Goal: Task Accomplishment & Management: Complete application form

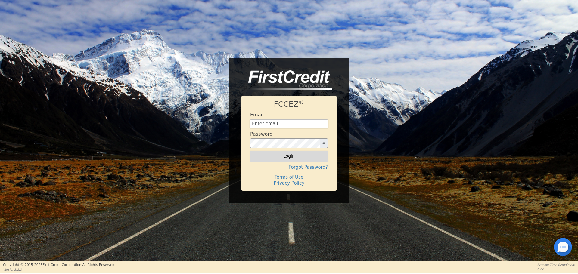
type input "[EMAIL_ADDRESS][DOMAIN_NAME]"
click at [300, 156] on button "Login" at bounding box center [289, 156] width 78 height 10
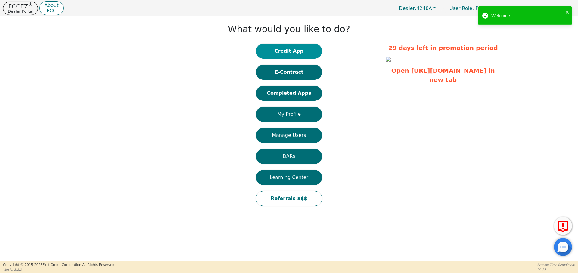
click at [277, 56] on button "Credit App" at bounding box center [289, 51] width 66 height 15
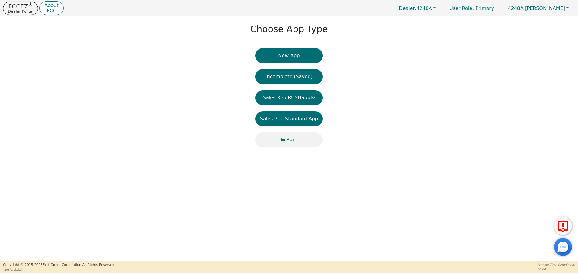
click at [285, 138] on icon "button" at bounding box center [282, 140] width 5 height 5
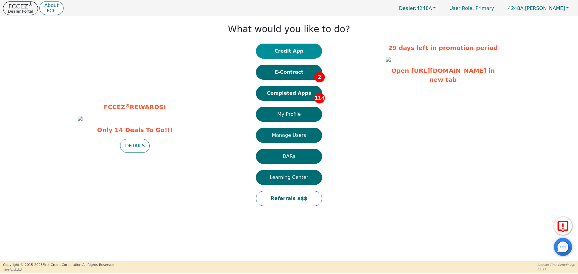
click at [305, 51] on button "Credit App" at bounding box center [289, 51] width 66 height 15
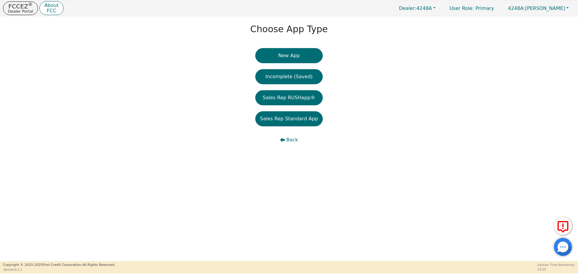
click at [305, 51] on button "New App" at bounding box center [288, 55] width 67 height 15
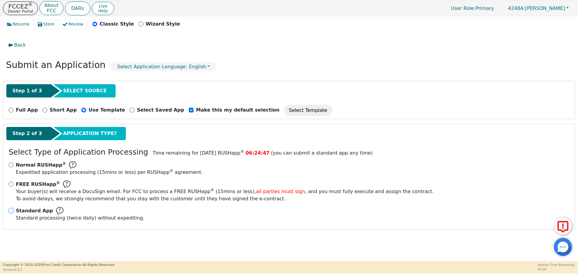
click at [11, 210] on input "Standard App Standard processing (twice daily) without expediting." at bounding box center [11, 210] width 5 height 5
radio input "true"
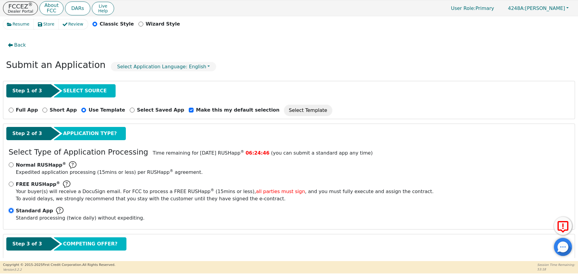
scroll to position [30, 0]
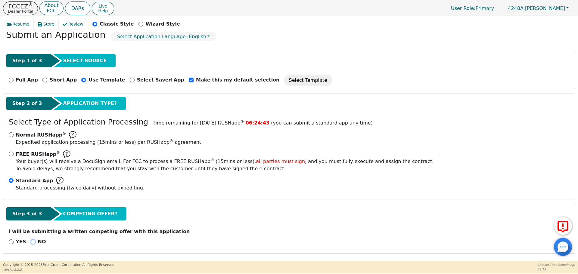
click at [31, 243] on input "NO" at bounding box center [33, 242] width 5 height 5
radio input "true"
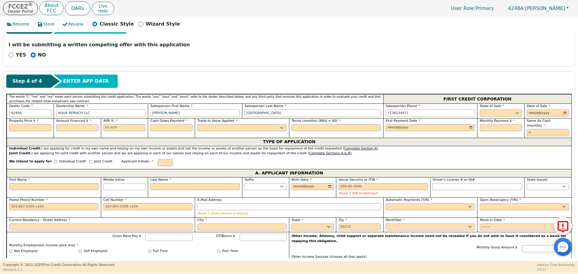
scroll to position [218, 0]
click at [499, 111] on select "AK AL AR AZ CA CO CT DC DE FL [GEOGRAPHIC_DATA] HI IA ID IL IN KS [GEOGRAPHIC_D…" at bounding box center [501, 112] width 42 height 7
select select "[GEOGRAPHIC_DATA]"
click at [480, 109] on select "AK AL AR AZ CA CO CT DC DE FL [GEOGRAPHIC_DATA] HI IA ID IL IN KS [GEOGRAPHIC_D…" at bounding box center [501, 112] width 42 height 7
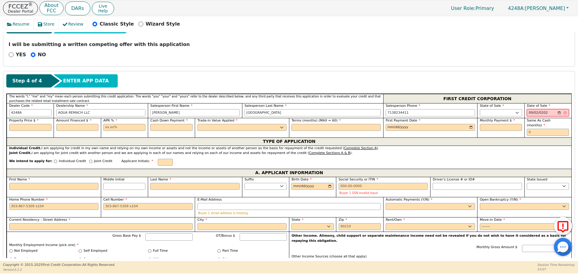
type input "[DATE]"
type input "8000.00"
type input "17.99"
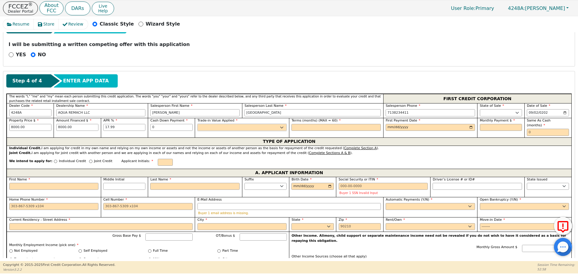
type input "0.00"
select select "n"
type input "60"
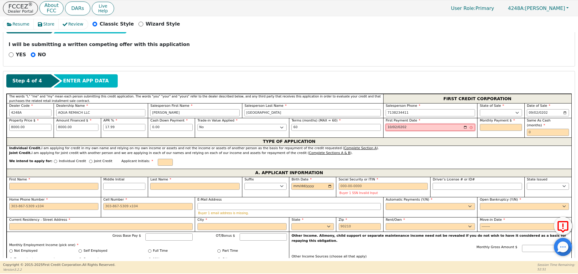
type input "[DATE]"
type input "203.10"
type input "0"
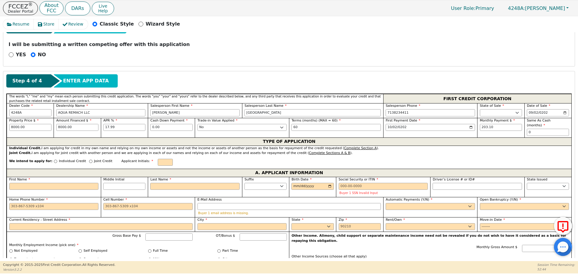
click at [76, 156] on div "We intend to apply for: Individual Credit Joint Credit Applicant Initials:" at bounding box center [289, 162] width 565 height 13
click at [89, 159] on div "Joint Credit" at bounding box center [100, 163] width 23 height 8
click at [89, 160] on input "Joint Credit" at bounding box center [90, 161] width 3 height 3
radio input "true"
click at [70, 187] on input "First Name" at bounding box center [53, 187] width 89 height 7
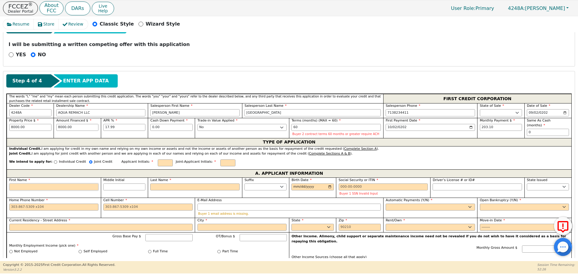
type input "B"
type input "[MEDICAL_DATA]"
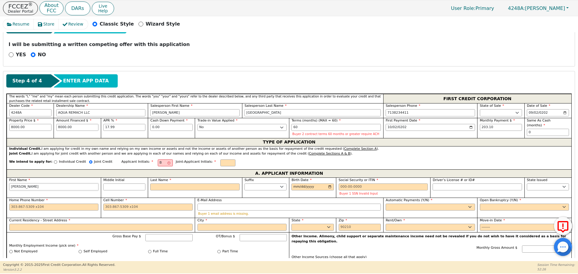
type input "[PERSON_NAME]"
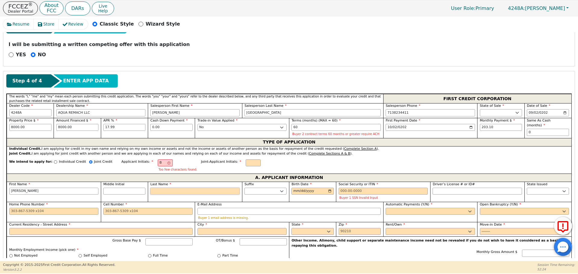
type input "G"
type input "BG"
type input "[PERSON_NAME] G"
type input "Ga"
type input "[PERSON_NAME] Ga"
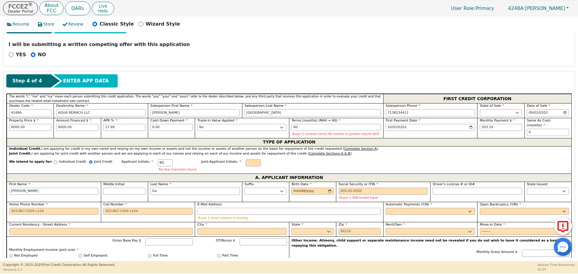
type input "Gar"
type input "[PERSON_NAME] Gar"
type input "Garci"
type input "[PERSON_NAME]"
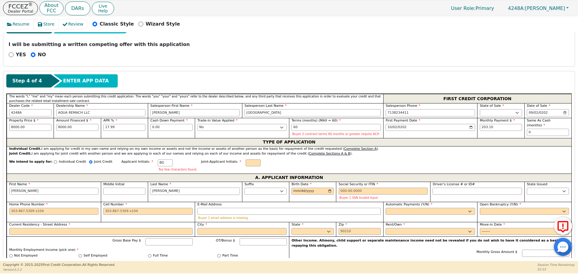
type input "[PERSON_NAME]"
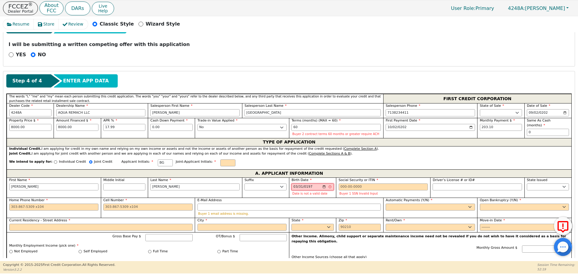
type input "[DATE]"
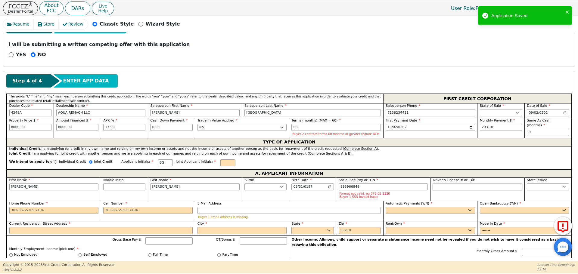
type input "***-**-6848"
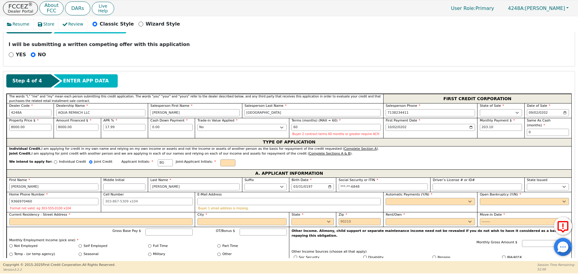
type input "[PHONE_NUMBER]"
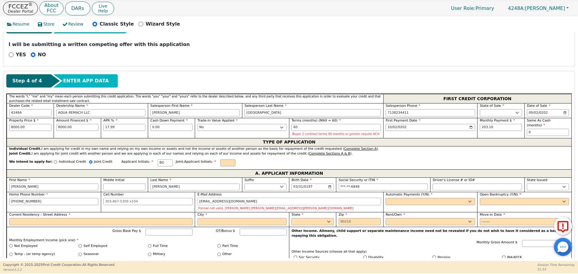
type input "[EMAIL_ADDRESS][DOMAIN_NAME]"
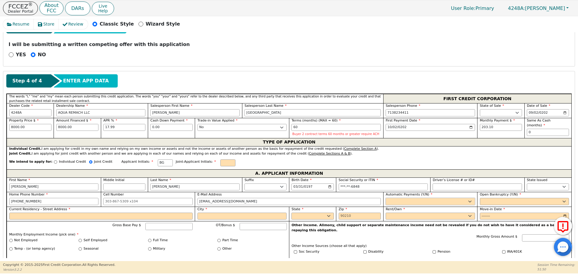
click at [414, 205] on select "Yes No" at bounding box center [430, 201] width 89 height 7
select select "y"
click at [386, 198] on select "Yes No" at bounding box center [430, 201] width 89 height 7
type input "[PERSON_NAME]"
click at [512, 202] on select "Yes No" at bounding box center [524, 201] width 89 height 7
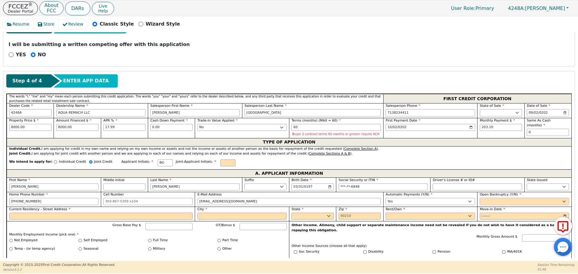
select select "n"
click at [480, 198] on select "Yes No" at bounding box center [524, 201] width 89 height 7
click at [71, 217] on input "Current Residency - Street Address" at bounding box center [100, 216] width 183 height 7
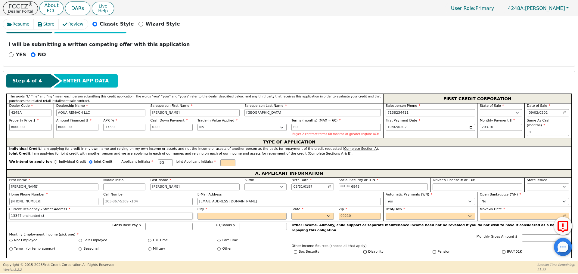
type input "13347 enchanted ct"
type input "[PERSON_NAME]"
select select "[GEOGRAPHIC_DATA]"
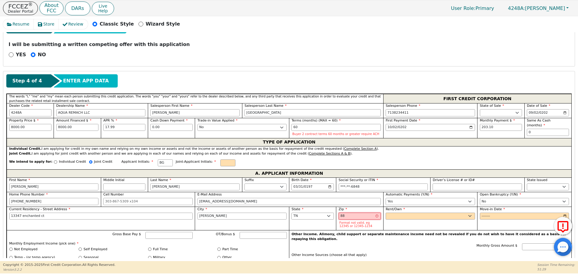
type input "8"
type input "77318"
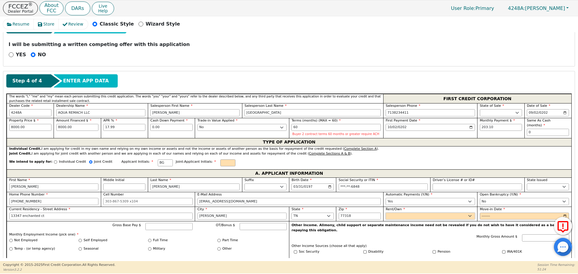
click at [409, 218] on select "Rent Own" at bounding box center [430, 216] width 89 height 7
select select "Own"
click at [386, 213] on select "Rent Own" at bounding box center [430, 216] width 89 height 7
click at [482, 215] on input "Move-in Date" at bounding box center [524, 216] width 89 height 7
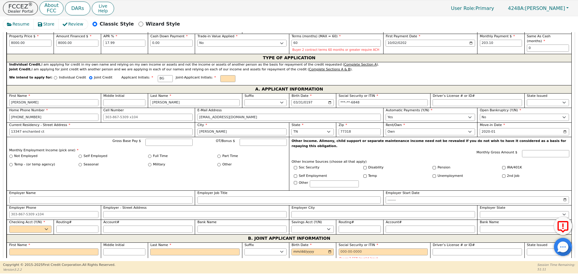
scroll to position [320, 0]
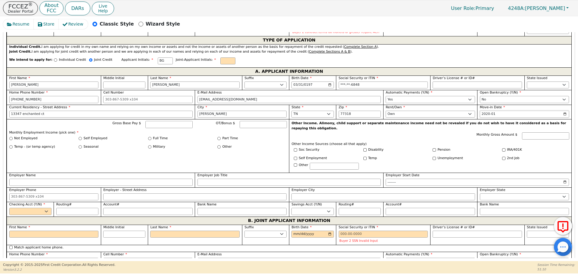
click at [499, 115] on input "2020-01" at bounding box center [524, 114] width 89 height 7
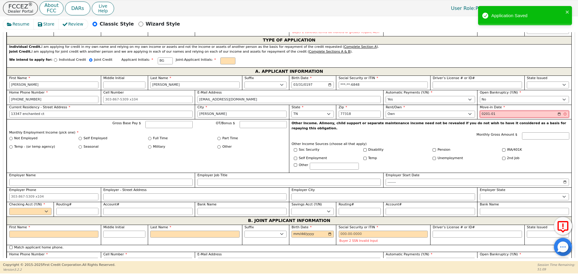
type input "2018-01"
click at [156, 125] on input "Gross Base Pay $" at bounding box center [169, 124] width 47 height 7
type input "3200"
click at [80, 137] on input "Self Employed" at bounding box center [80, 138] width 3 height 3
radio input "true"
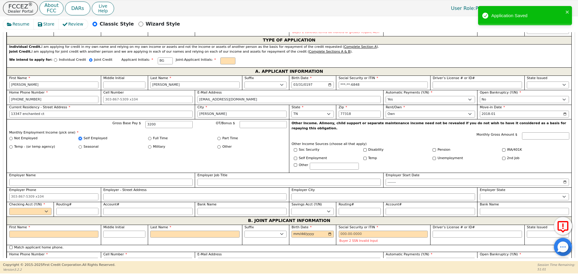
type input "3200.00"
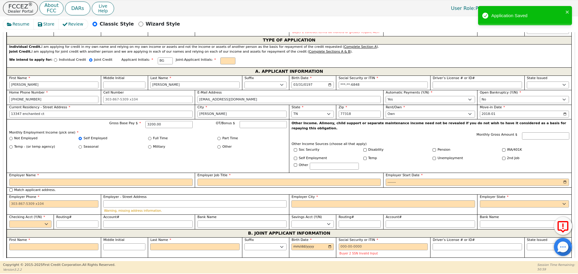
click at [126, 173] on label "Employer Name" at bounding box center [100, 175] width 183 height 5
click at [126, 179] on input "Employer Name" at bounding box center [100, 182] width 183 height 7
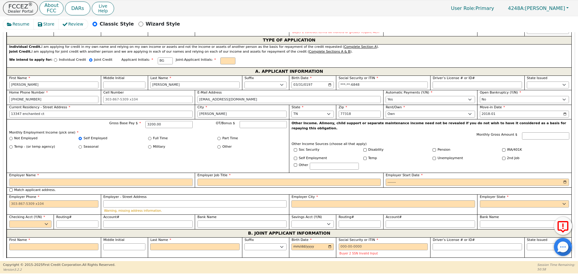
click at [132, 179] on input "Employer Name" at bounding box center [100, 182] width 183 height 7
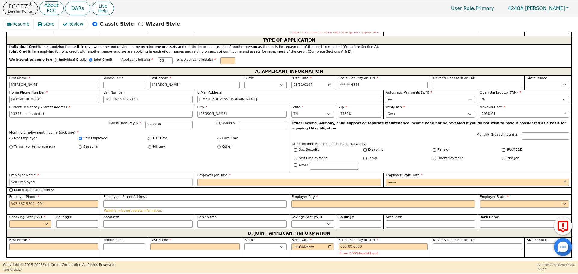
type input "Self Employed"
type input "Cleaning"
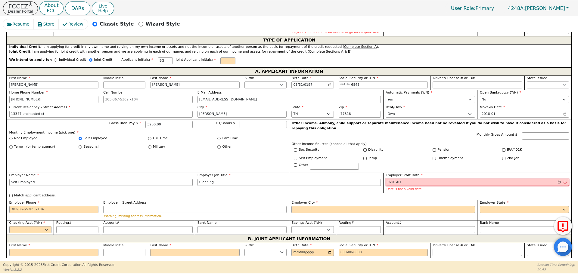
type input "2010-01"
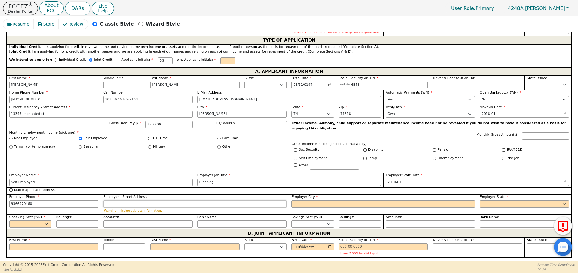
type input "[PHONE_NUMBER]"
type input "[GEOGRAPHIC_DATA]"
select select "HI"
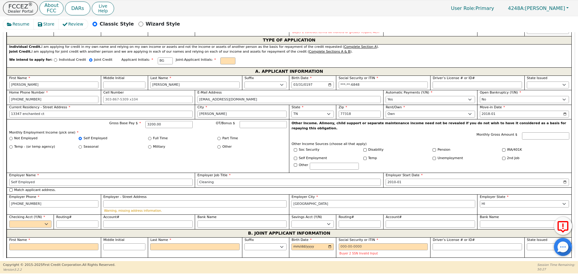
drag, startPoint x: 317, startPoint y: 201, endPoint x: 276, endPoint y: 195, distance: 41.2
click at [276, 195] on div "First Name [PERSON_NAME] Middle Initial Last Name [PERSON_NAME] Sr. II III IV B…" at bounding box center [289, 153] width 565 height 154
type input "[PERSON_NAME]"
select select "[GEOGRAPHIC_DATA]"
select select "y"
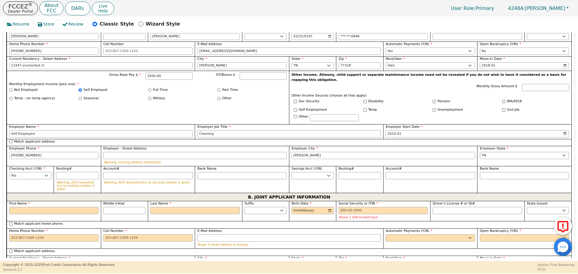
scroll to position [373, 0]
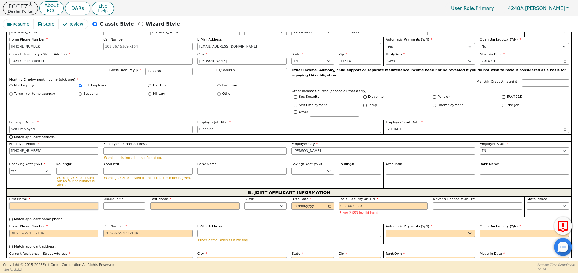
click at [64, 203] on input "First Name" at bounding box center [53, 206] width 89 height 7
type input "R"
type input "Ro"
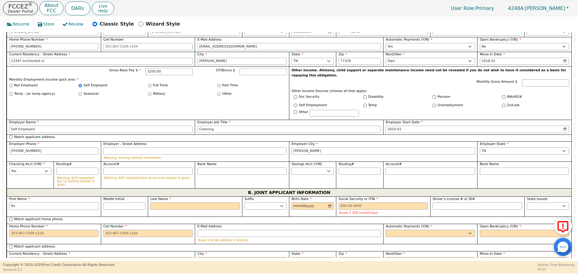
type input "Ro"
type input "Robe"
type input "Rober"
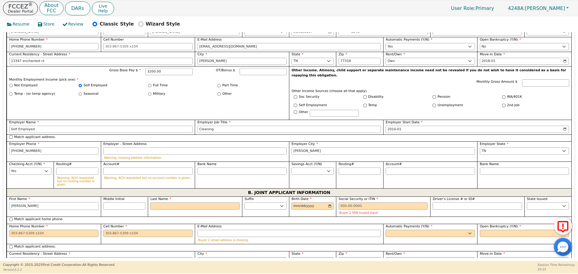
type input "[PERSON_NAME]"
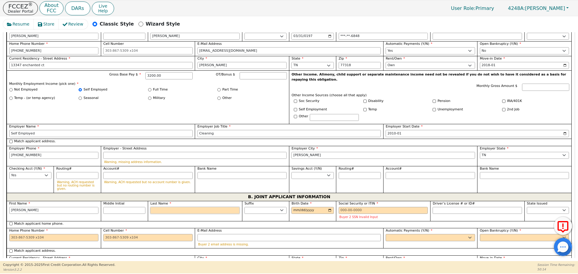
scroll to position [377, 0]
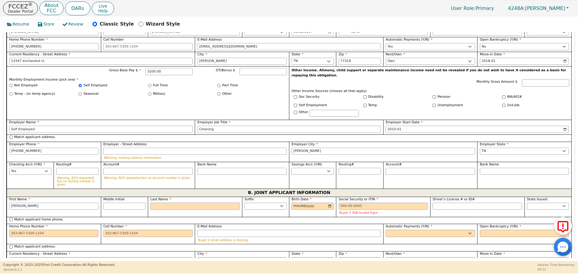
type input "G"
type input "RG"
type input "[PERSON_NAME]"
type input "Gb"
type input "[PERSON_NAME]"
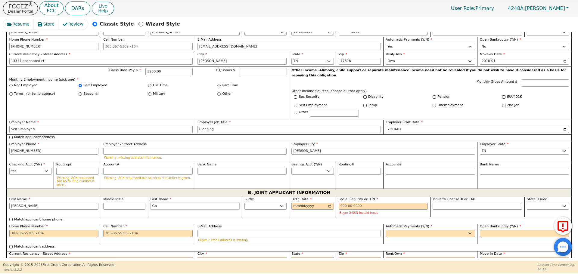
type input "G"
type input "[PERSON_NAME]"
type input "Ga"
type input "[PERSON_NAME]"
type input "Gan"
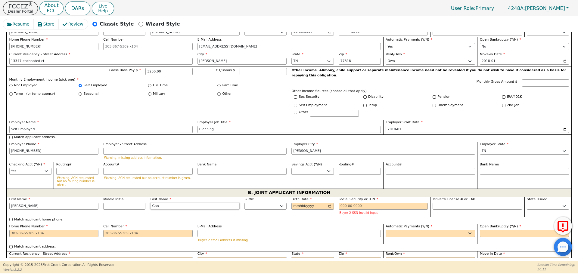
type input "[PERSON_NAME]"
type input "Gani"
type input "[PERSON_NAME]"
type input "Gan"
type input "[PERSON_NAME]"
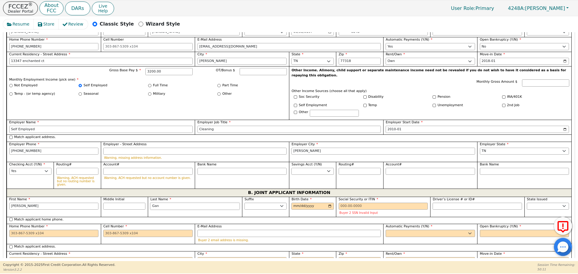
type input "Ga"
type input "[PERSON_NAME]"
type input "Gab"
type input "[PERSON_NAME]"
type input "Gabi"
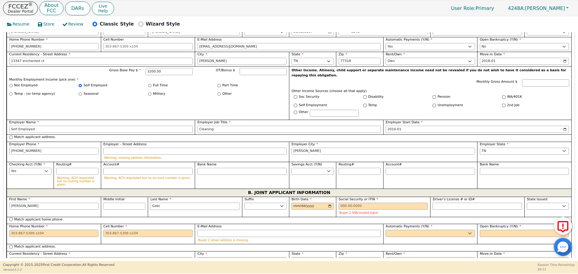
type input "[PERSON_NAME]"
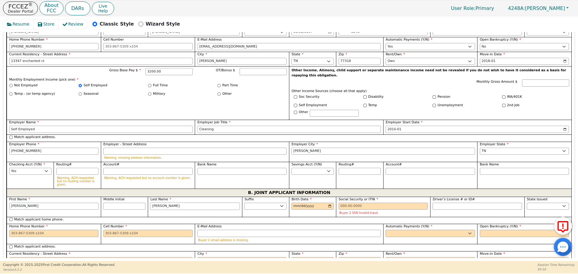
type input "[PERSON_NAME]"
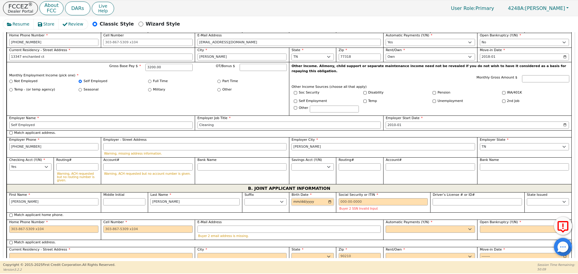
scroll to position [373, 0]
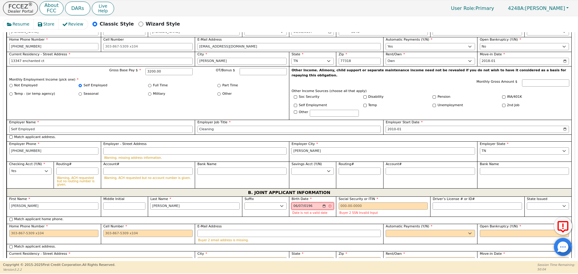
type input "[DATE]"
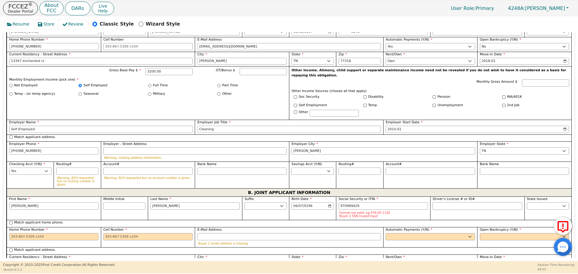
type input "***-**-9429"
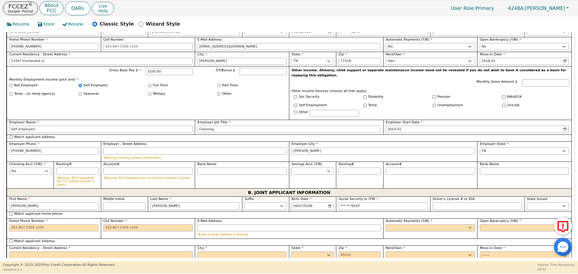
type input "0"
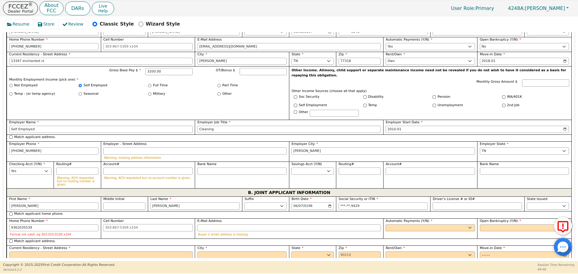
type input "[PHONE_NUMBER]"
type input "[PERSON_NAME][EMAIL_ADDRESS][DOMAIN_NAME]"
select select "y"
type input "[PERSON_NAME]"
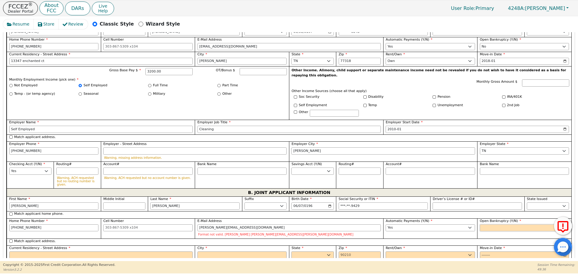
scroll to position [367, 0]
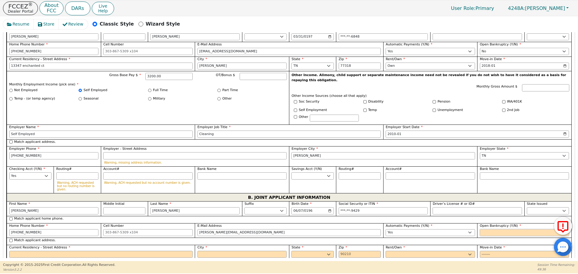
select select "n"
click at [10, 239] on input "Match applicant address." at bounding box center [10, 240] width 3 height 3
checkbox input "true"
type input "13347 enchanted ct"
type input "[PERSON_NAME]"
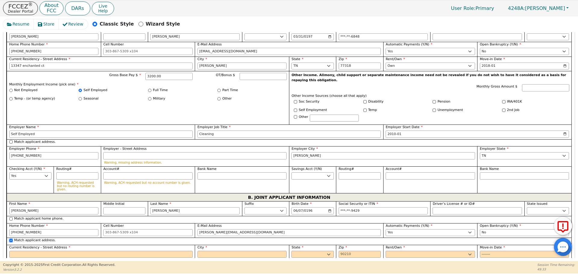
select select "[GEOGRAPHIC_DATA]"
type input "77318"
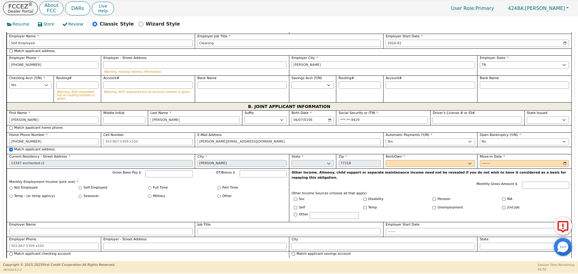
scroll to position [463, 0]
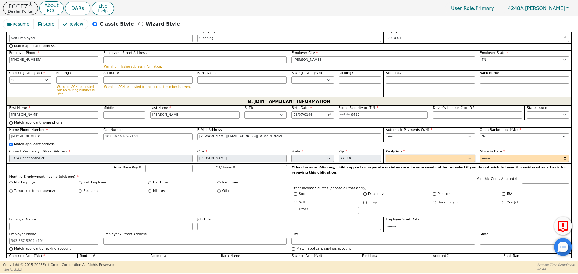
click at [410, 155] on select "Rent Own" at bounding box center [430, 158] width 89 height 7
click at [386, 155] on select "Rent Own" at bounding box center [430, 158] width 89 height 7
click at [403, 155] on select "Rent Own" at bounding box center [430, 158] width 89 height 7
select select "Own"
click at [386, 155] on select "Rent Own" at bounding box center [430, 158] width 89 height 7
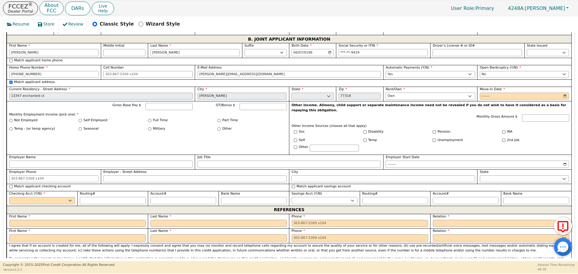
scroll to position [528, 0]
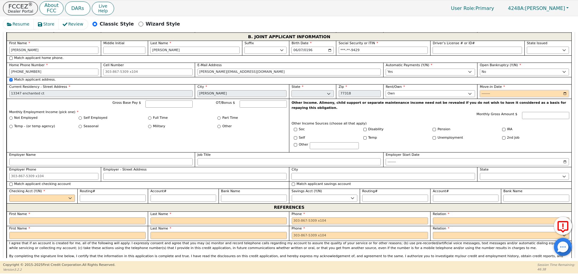
click at [484, 90] on input "Move-in Date" at bounding box center [524, 93] width 89 height 7
type input "0202-01"
type input "2018-01"
click at [51, 195] on select "Yes No" at bounding box center [42, 198] width 66 height 7
select select "y"
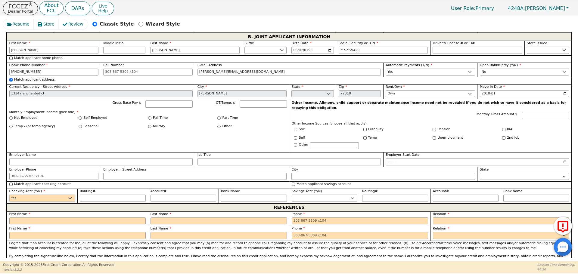
click at [9, 195] on select "Yes No" at bounding box center [42, 198] width 66 height 7
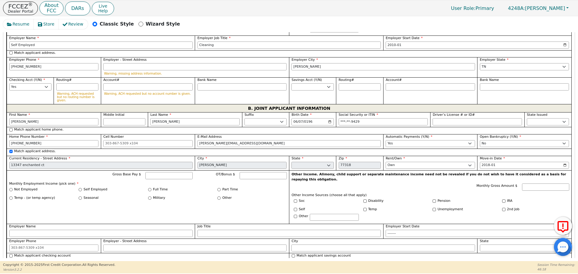
scroll to position [457, 0]
click at [80, 188] on input "Self Employed" at bounding box center [80, 189] width 3 height 3
radio input "true"
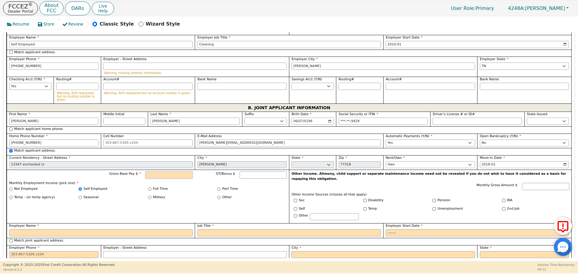
click at [158, 172] on input "Gross Base Pay $" at bounding box center [169, 175] width 47 height 7
click at [150, 230] on input "Employer Name" at bounding box center [100, 233] width 183 height 7
type input "4000.00"
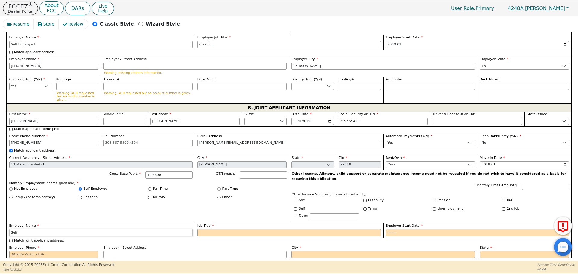
type input "Self"
type input "Yard work"
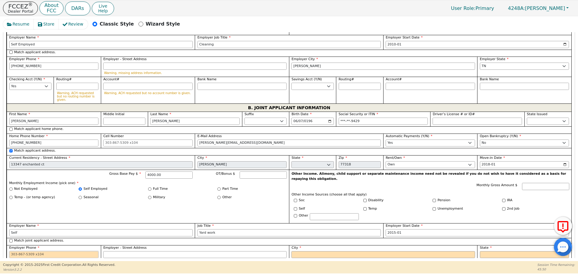
click at [64, 252] on input "Employer Phone" at bounding box center [53, 255] width 89 height 7
click at [406, 230] on input "2015-01" at bounding box center [477, 233] width 183 height 7
type input "2010-01"
click at [73, 252] on input "Employer Phone" at bounding box center [53, 255] width 89 height 7
type input "[PHONE_NUMBER]"
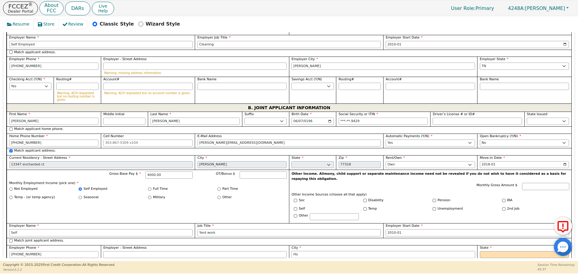
type input "H"
type input "[PERSON_NAME]"
select select "[GEOGRAPHIC_DATA]"
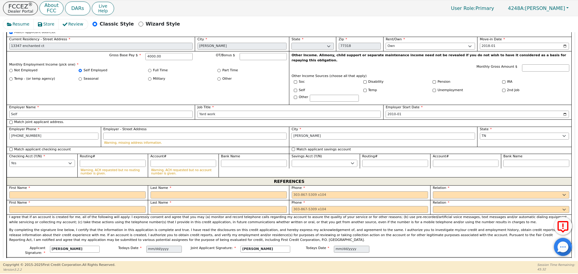
click at [60, 186] on div "First Name" at bounding box center [77, 192] width 136 height 13
click at [64, 192] on input "text" at bounding box center [77, 195] width 136 height 7
type input "[PERSON_NAME]"
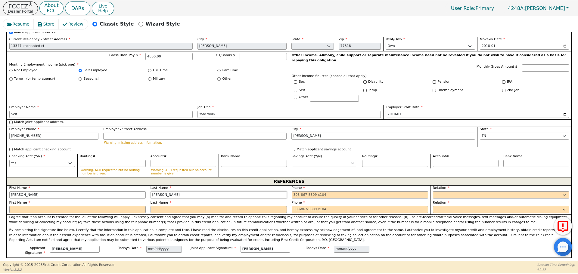
type input "[PERSON_NAME]"
click at [61, 206] on input "text" at bounding box center [77, 209] width 136 height 7
type input "[PERSON_NAME]"
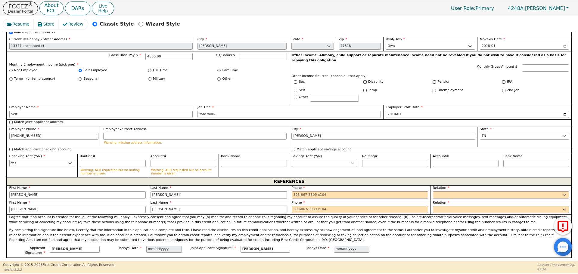
type input "[PERSON_NAME]"
click at [325, 192] on input "tel" at bounding box center [360, 195] width 136 height 7
click at [308, 206] on input "tel" at bounding box center [360, 209] width 136 height 7
type input "[PHONE_NUMBER]"
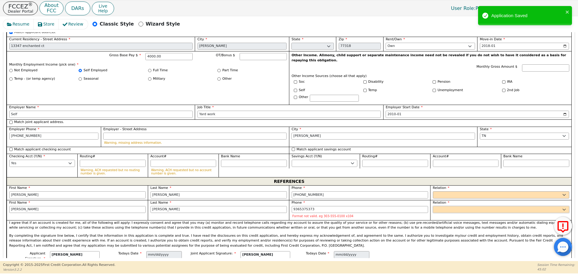
type input "[PHONE_NUMBER]"
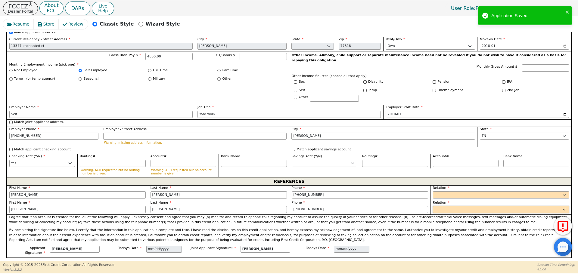
select select "DAUGHTER"
click at [453, 192] on select "FATHER MOTHER SISTER BROTHER DAUGHTER SON CO-WORKER NEIGHBOR FRIEND COUSIN G-MO…" at bounding box center [501, 195] width 136 height 7
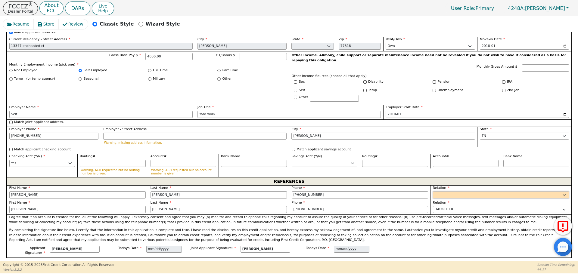
select select "DAUGHTER"
click at [448, 192] on select "FATHER MOTHER SISTER BROTHER DAUGHTER SON CO-WORKER NEIGHBOR FRIEND COUSIN G-MO…" at bounding box center [501, 195] width 136 height 7
click at [423, 200] on div "Phone [PHONE_NUMBER]" at bounding box center [359, 207] width 141 height 15
click at [420, 215] on p "I agree that if an account is created for me, all of the following will apply: …" at bounding box center [289, 220] width 560 height 10
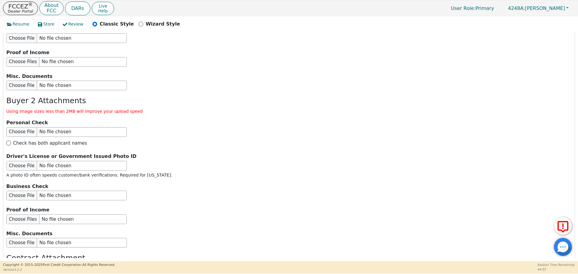
scroll to position [1083, 0]
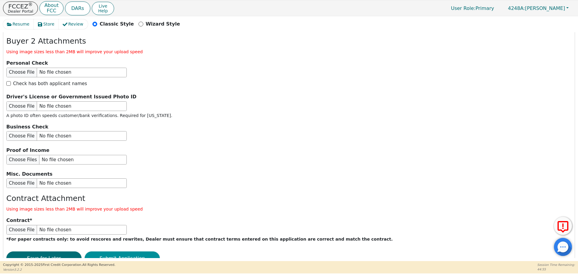
click at [110, 252] on button "Submit Application" at bounding box center [122, 259] width 75 height 14
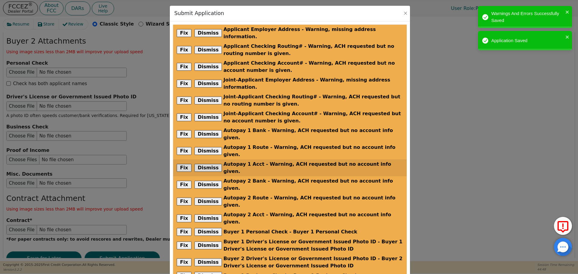
scroll to position [79, 0]
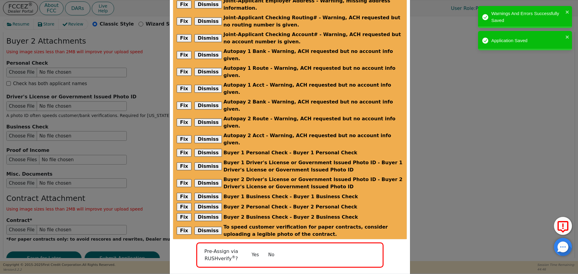
radio input "false"
checkbox input "false"
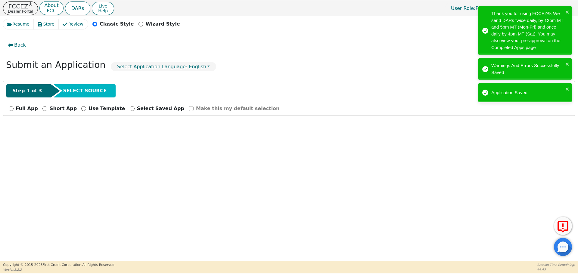
scroll to position [0, 0]
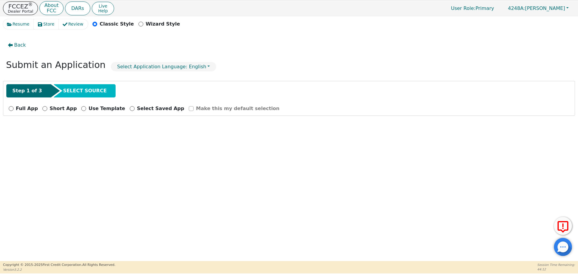
click at [19, 8] on p "FCCEZ ®" at bounding box center [20, 6] width 25 height 6
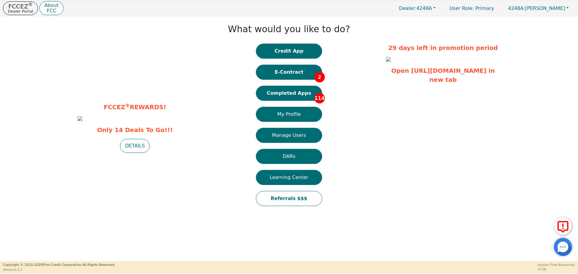
click at [19, 8] on p "FCCEZ ®" at bounding box center [20, 6] width 25 height 6
click at [274, 77] on button "E-Contract 2" at bounding box center [289, 72] width 66 height 15
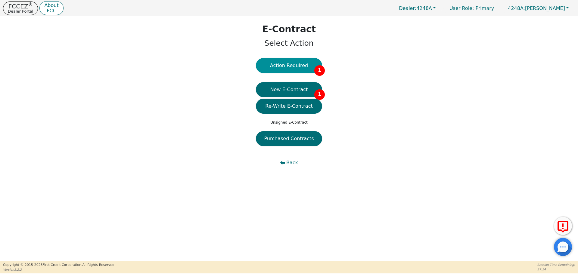
click at [297, 64] on button "Action Required 1" at bounding box center [289, 65] width 66 height 15
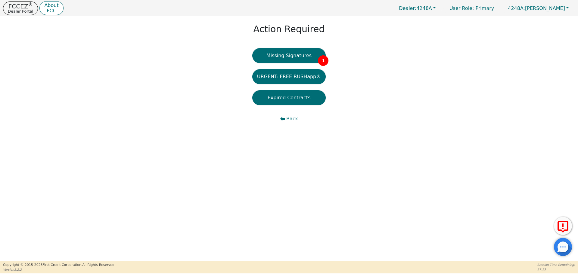
click at [297, 64] on div "Missing Signatures 1 URGENT: FREE RUSHapp® Expired Contracts Back" at bounding box center [289, 90] width 74 height 84
click at [288, 57] on button "Missing Signatures 1" at bounding box center [289, 55] width 74 height 15
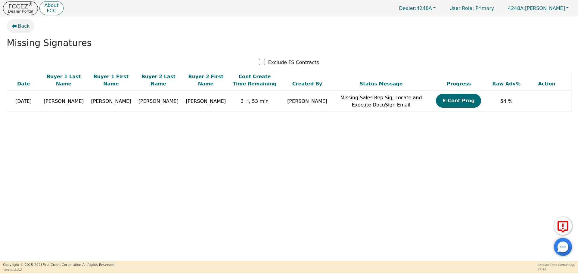
click at [23, 27] on span "Back" at bounding box center [24, 26] width 12 height 7
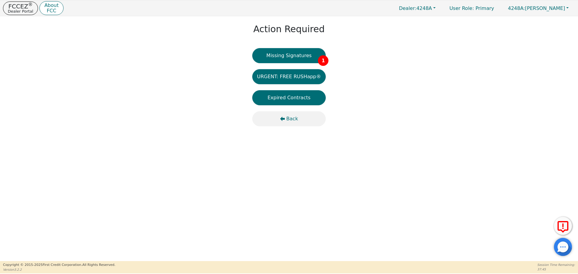
click at [289, 120] on span "Back" at bounding box center [292, 118] width 12 height 7
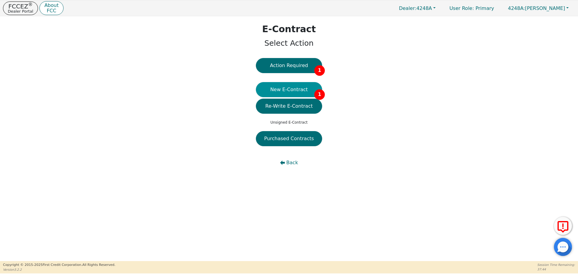
click at [293, 93] on button "New E-Contract 1" at bounding box center [289, 89] width 66 height 15
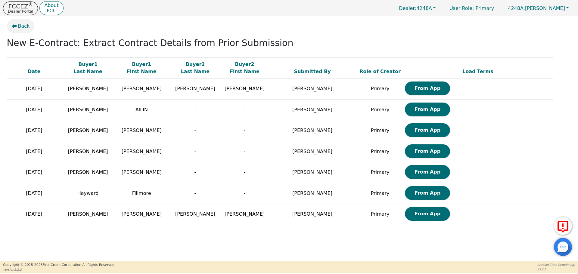
click at [20, 28] on span "Back" at bounding box center [24, 26] width 12 height 7
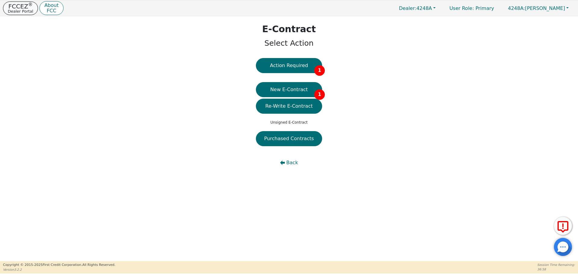
click at [17, 5] on p "FCCEZ ®" at bounding box center [20, 6] width 25 height 6
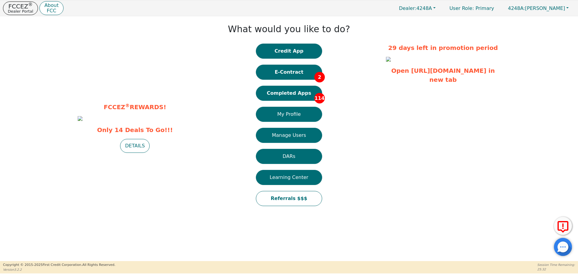
click at [391, 62] on img at bounding box center [388, 59] width 5 height 5
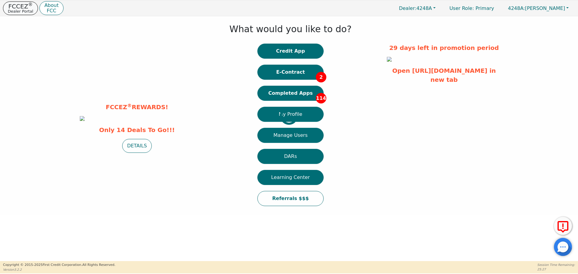
click at [18, 4] on p "FCCEZ ®" at bounding box center [20, 6] width 25 height 6
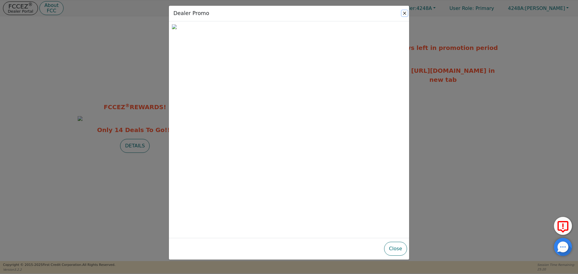
click at [407, 13] on button "Close" at bounding box center [405, 13] width 6 height 6
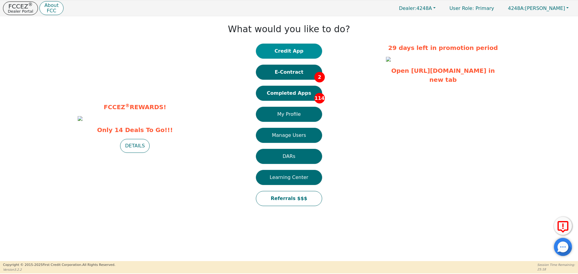
click at [278, 57] on button "Credit App" at bounding box center [289, 51] width 66 height 15
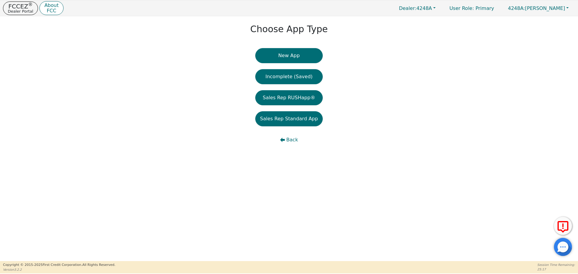
click at [278, 57] on button "New App" at bounding box center [288, 55] width 67 height 15
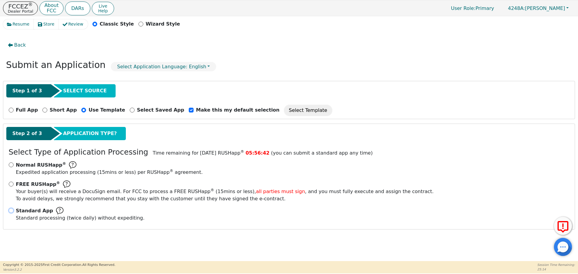
click at [11, 211] on input "Standard App Standard processing (twice daily) without expediting." at bounding box center [11, 210] width 5 height 5
radio input "true"
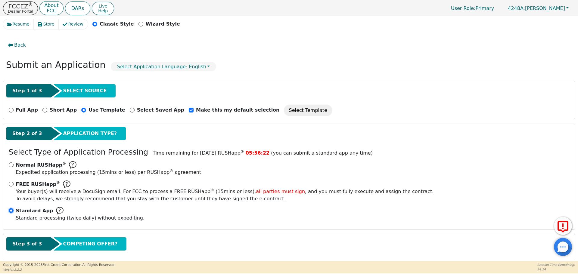
scroll to position [30, 0]
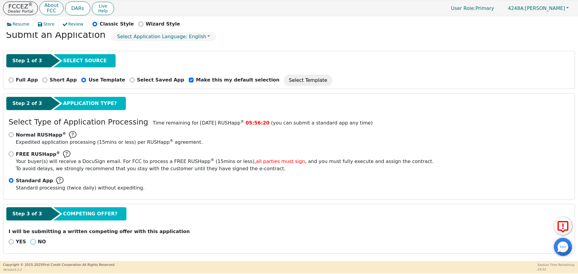
click at [32, 242] on input "NO" at bounding box center [33, 242] width 5 height 5
radio input "true"
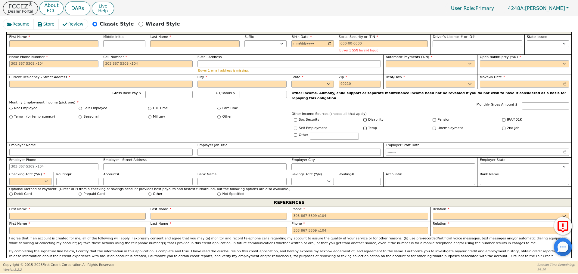
scroll to position [365, 0]
